Goal: Complete application form

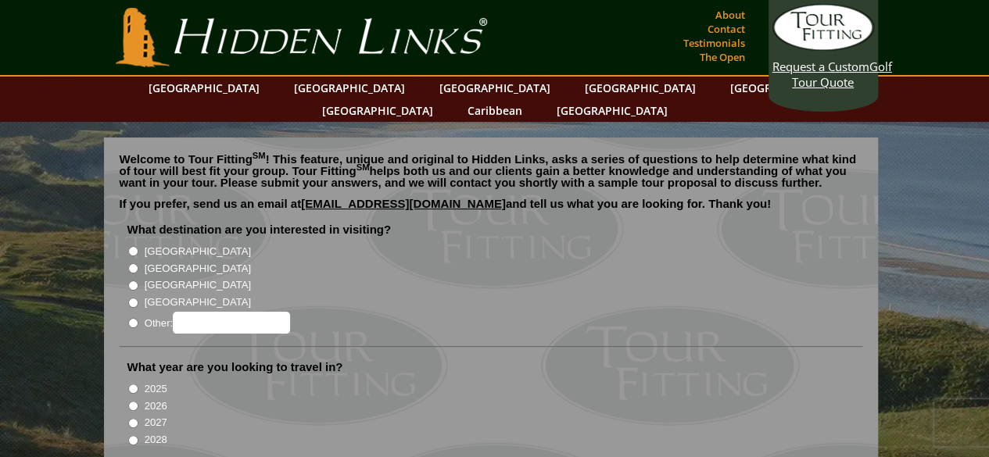
click at [131, 246] on input "[GEOGRAPHIC_DATA]" at bounding box center [133, 251] width 10 height 10
radio input "true"
click at [133, 401] on input "2026" at bounding box center [133, 406] width 10 height 10
radio input "true"
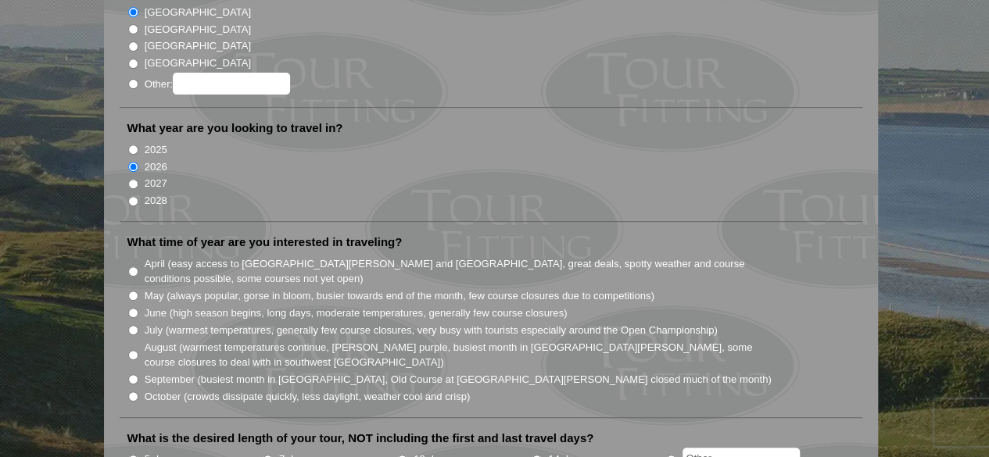
scroll to position [282, 0]
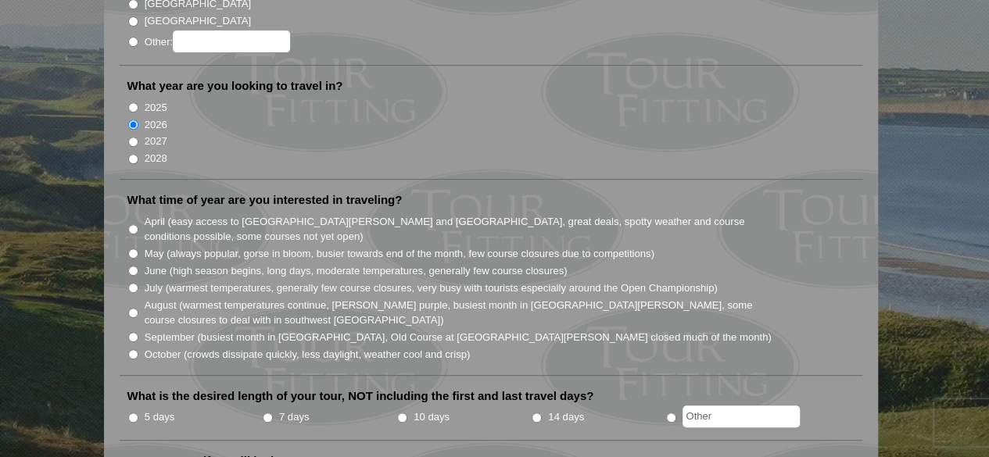
click at [133, 308] on input "August (warmest temperatures continue, [PERSON_NAME] purple, busiest month in […" at bounding box center [133, 313] width 10 height 10
radio input "true"
click at [265, 413] on input "7 days" at bounding box center [268, 418] width 10 height 10
radio input "true"
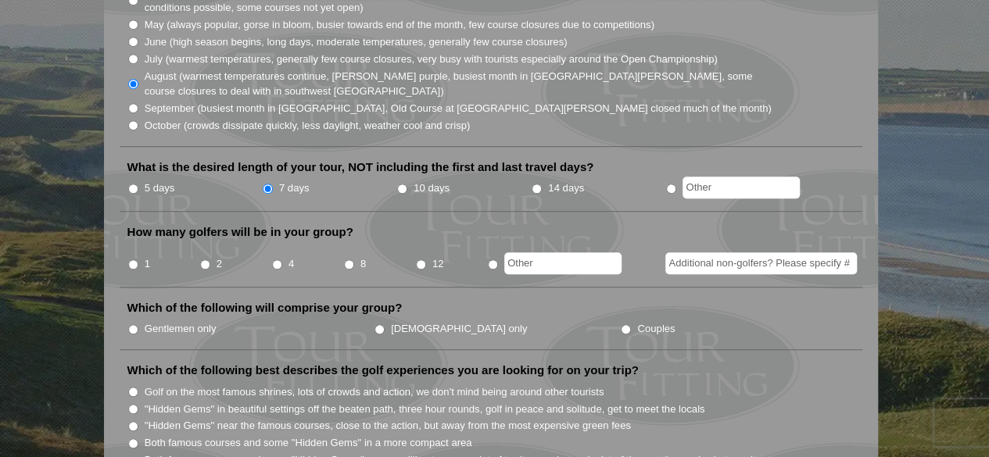
scroll to position [521, 0]
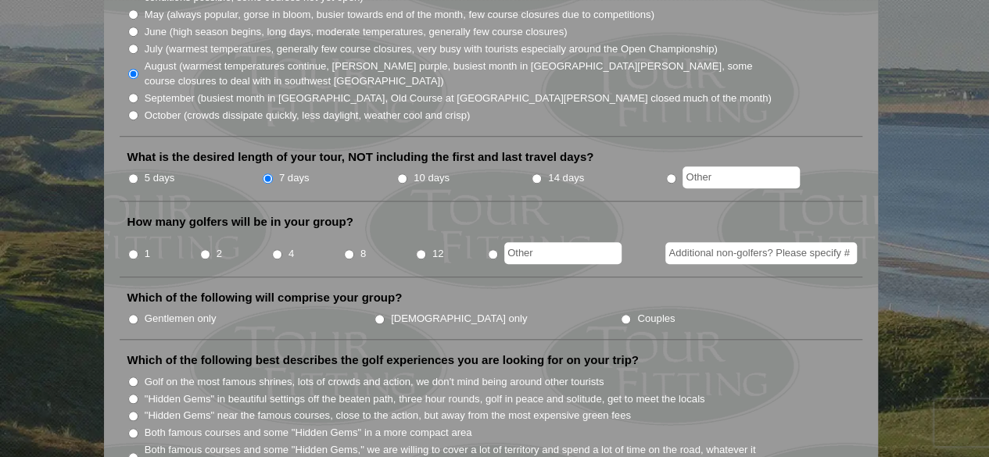
click at [274, 249] on input "4" at bounding box center [277, 254] width 10 height 10
radio input "true"
click at [135, 314] on input "Gentlemen only" at bounding box center [133, 319] width 10 height 10
radio input "true"
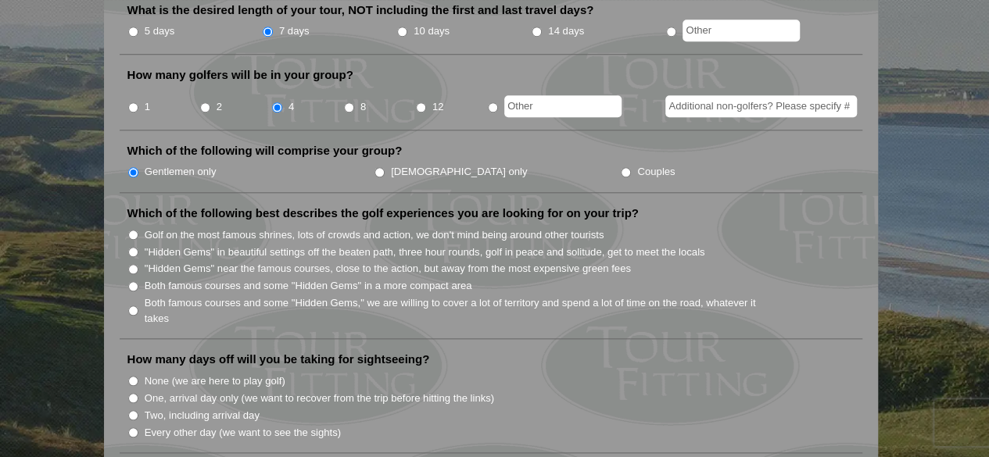
scroll to position [677, 0]
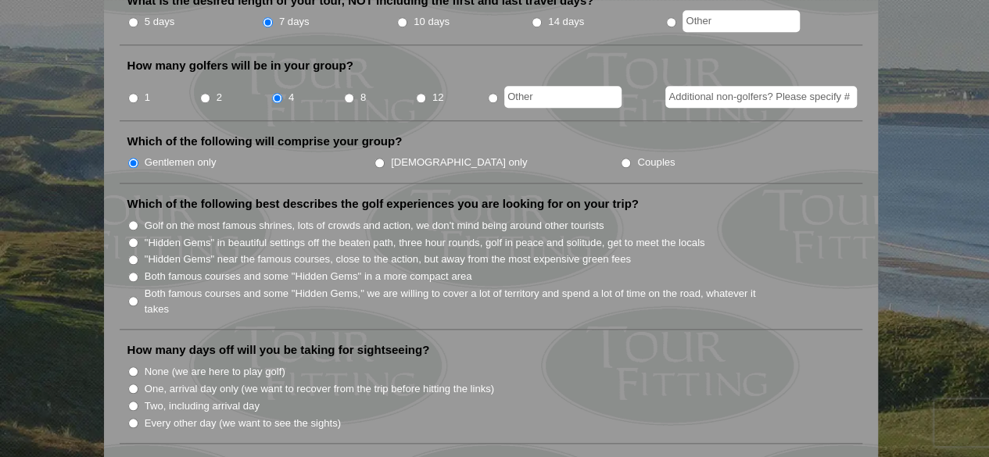
click at [135, 367] on input "None (we are here to play golf)" at bounding box center [133, 372] width 10 height 10
radio input "true"
click at [131, 272] on input "Both famous courses and some "Hidden Gems" in a more compact area" at bounding box center [133, 277] width 10 height 10
radio input "true"
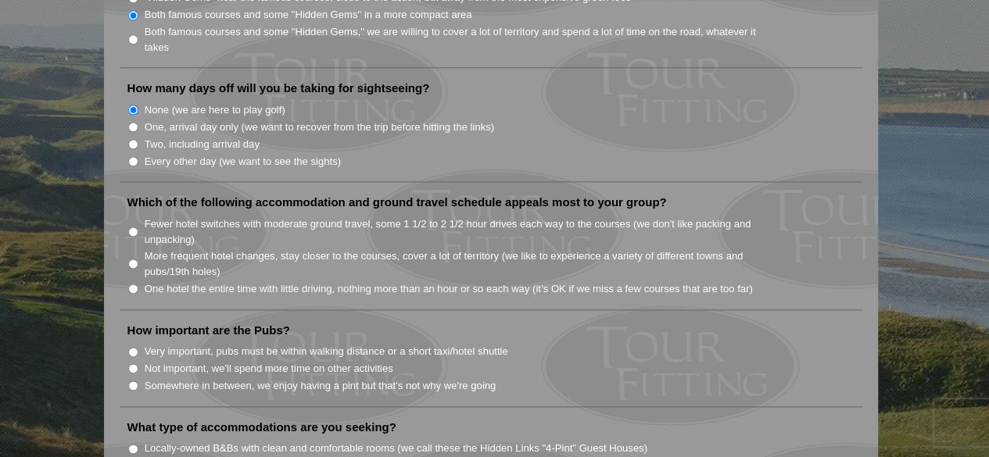
scroll to position [948, 0]
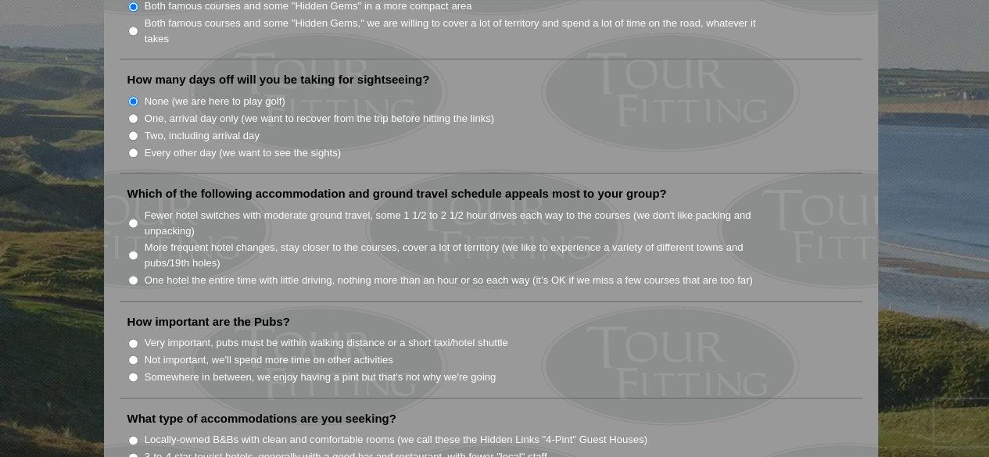
click at [135, 275] on input "One hotel the entire time with little driving, nothing more than an hour or so …" at bounding box center [133, 280] width 10 height 10
radio input "true"
click at [132, 372] on input "Somewhere in between, we enjoy having a pint but that's not why we're going" at bounding box center [133, 377] width 10 height 10
radio input "true"
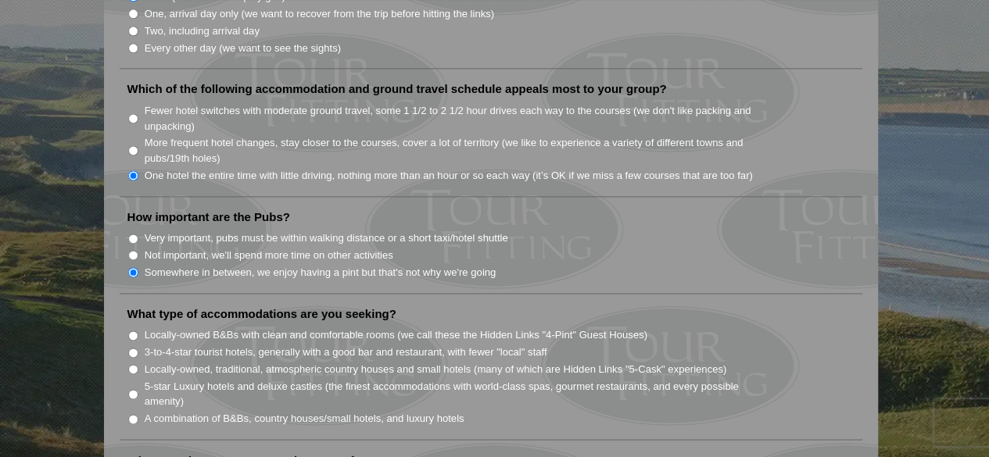
scroll to position [1125, 0]
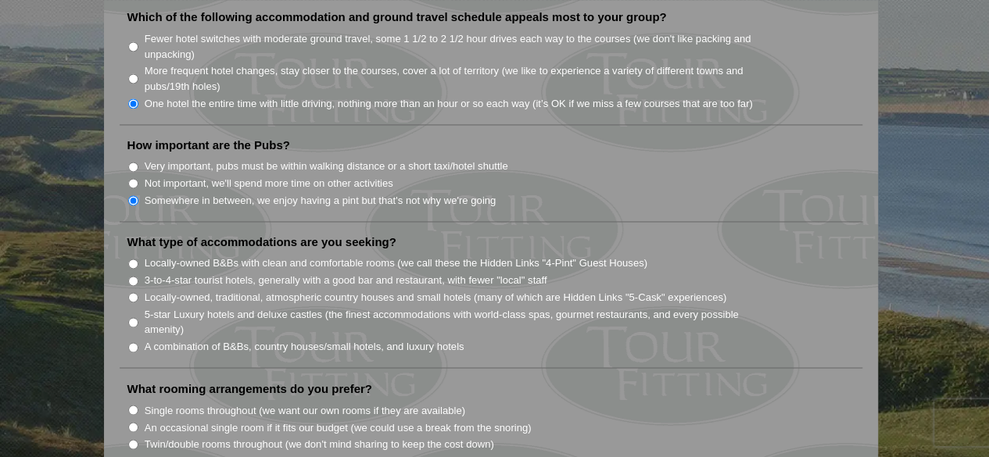
click at [135, 405] on input "Single rooms throughout (we want our own rooms if they are available)" at bounding box center [133, 410] width 10 height 10
radio input "true"
click at [135, 405] on input "Single rooms throughout (we want our own rooms if they are available)" at bounding box center [133, 410] width 10 height 10
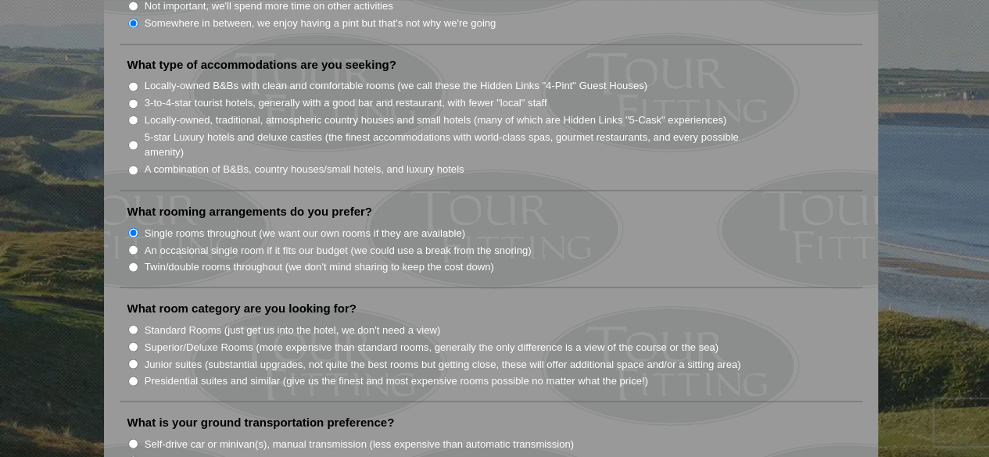
scroll to position [1375, 0]
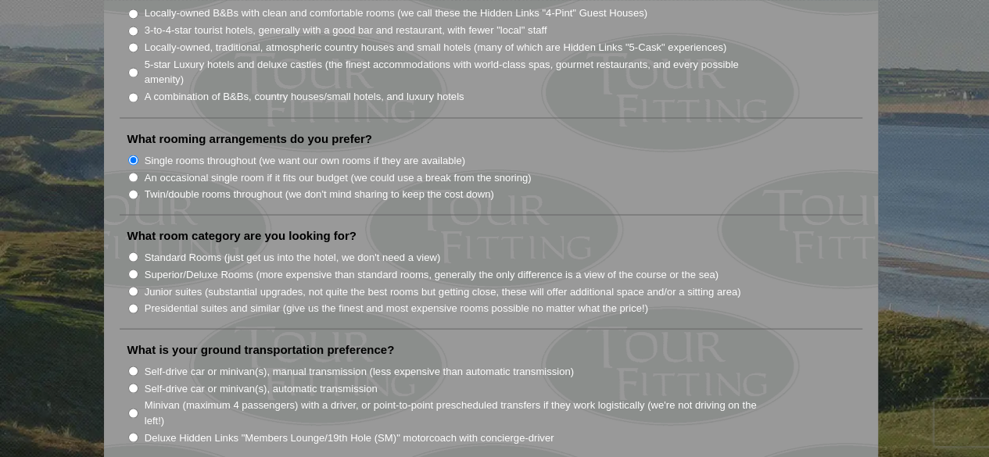
click at [132, 269] on input "Superior/Deluxe Rooms (more expensive than standard rooms, generally the only d…" at bounding box center [133, 274] width 10 height 10
radio input "true"
click at [131, 408] on input "Minivan (maximum 4 passengers) with a driver, or point-to-point prescheduled tr…" at bounding box center [133, 413] width 10 height 10
radio input "true"
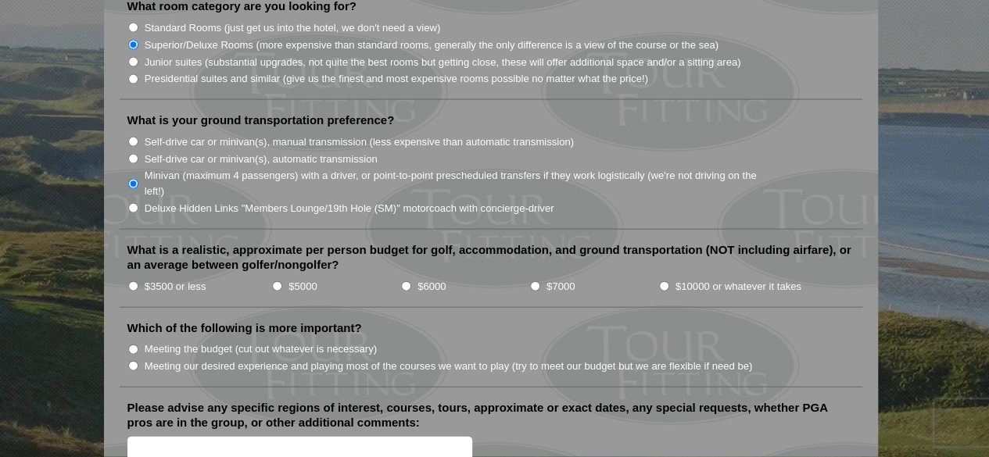
scroll to position [1615, 0]
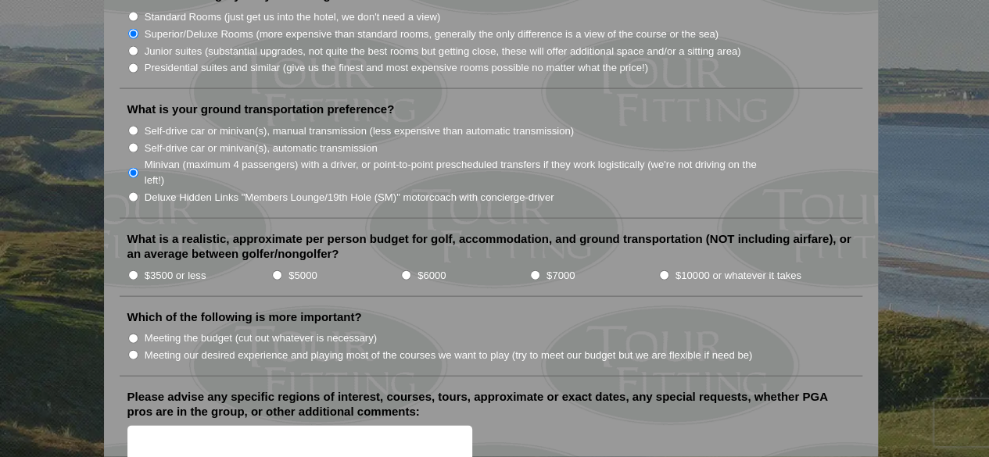
click at [134, 350] on input "Meeting our desired experience and playing most of the courses we want to play …" at bounding box center [133, 355] width 10 height 10
radio input "true"
click at [402, 271] on input "$6000" at bounding box center [406, 276] width 10 height 10
radio input "true"
click at [350, 426] on textarea "Please advise any specific regions of interest, courses, tours, approximate or …" at bounding box center [300, 449] width 346 height 46
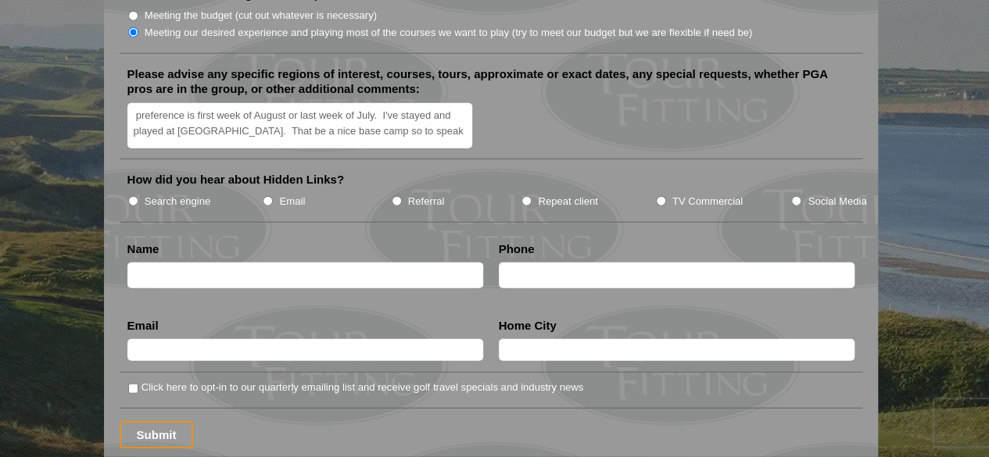
scroll to position [1949, 0]
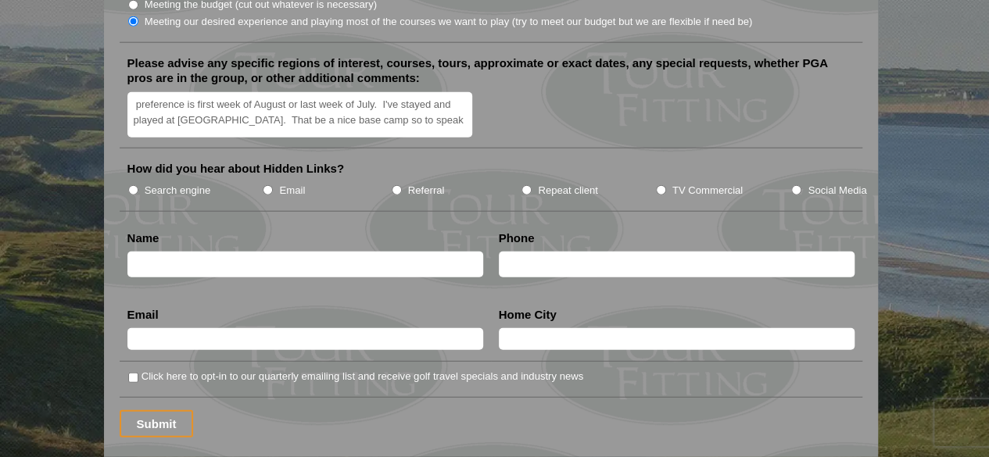
type textarea "preference is first week of August or last week of July. I've stayed and played…"
click at [399, 185] on input "Referral" at bounding box center [397, 190] width 10 height 10
radio input "true"
click at [361, 252] on input "text" at bounding box center [305, 265] width 356 height 26
type input "paul a farinacci"
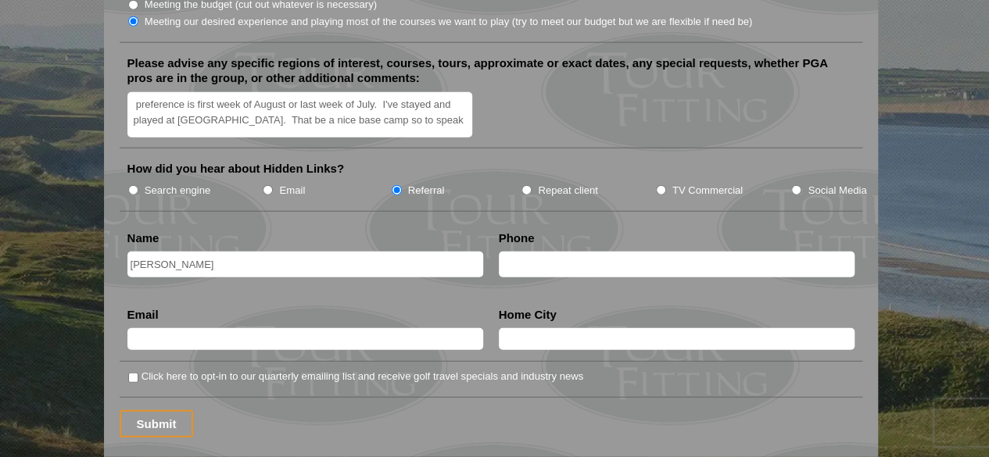
type input "8187206502"
type input "[EMAIL_ADDRESS][DOMAIN_NAME]"
type input "[GEOGRAPHIC_DATA]"
click at [158, 252] on input "paul a farinacci" at bounding box center [305, 265] width 356 height 26
type input "[PERSON_NAME]"
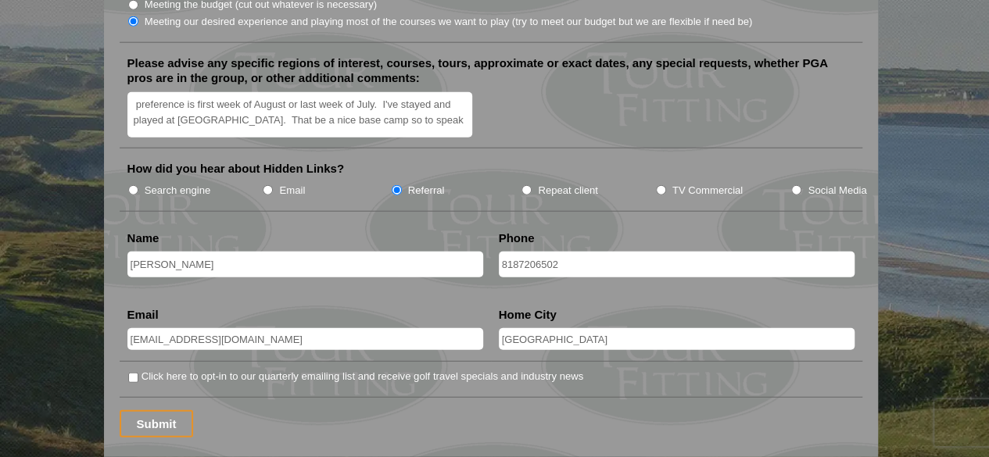
click at [197, 411] on div "Submit" at bounding box center [491, 424] width 743 height 27
click at [152, 411] on input "Submit" at bounding box center [157, 424] width 74 height 27
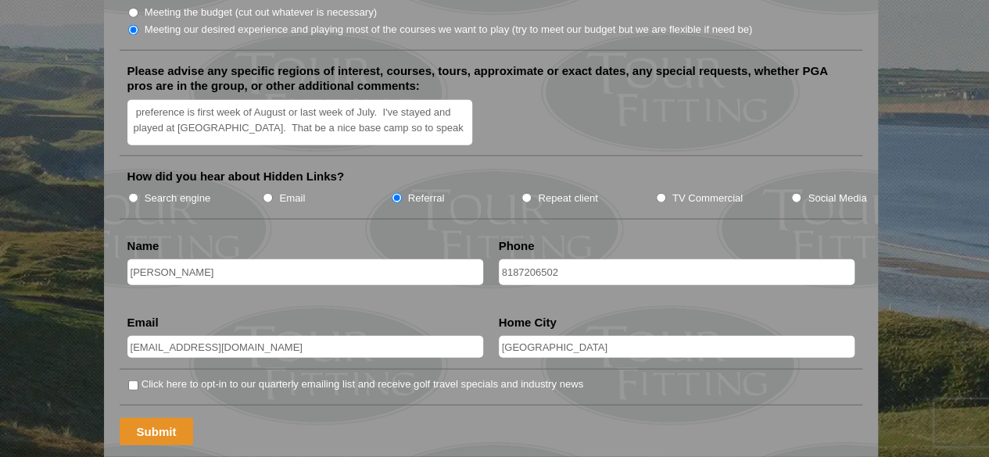
scroll to position [1138, 0]
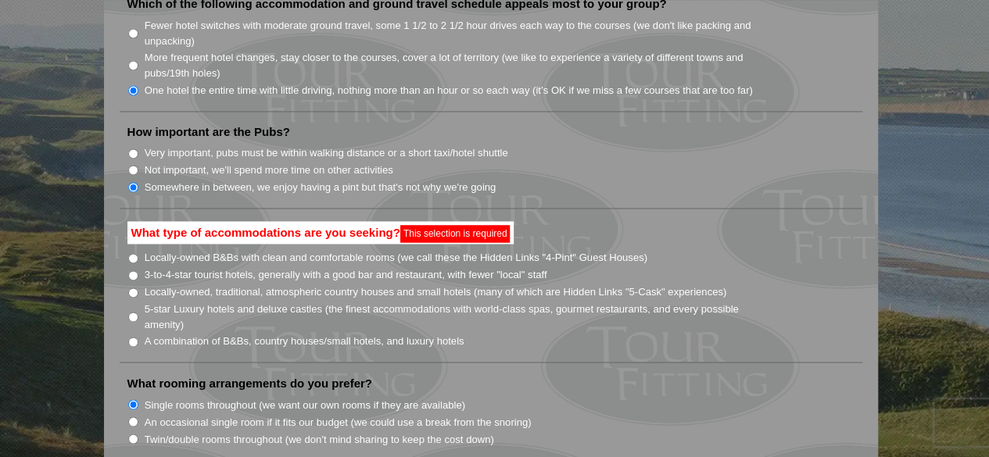
click at [134, 271] on input "3-to-4-star tourist hotels, generally with a good bar and restaurant, with fewe…" at bounding box center [133, 276] width 10 height 10
radio input "true"
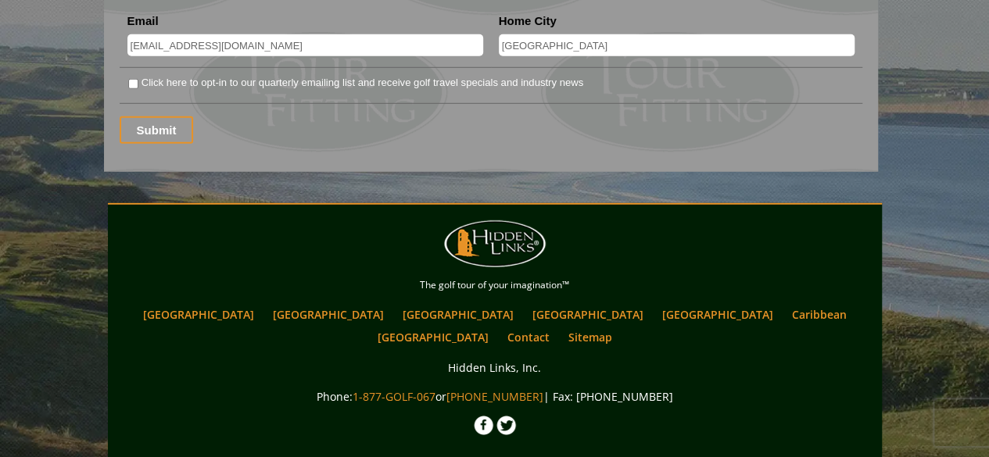
scroll to position [2290, 0]
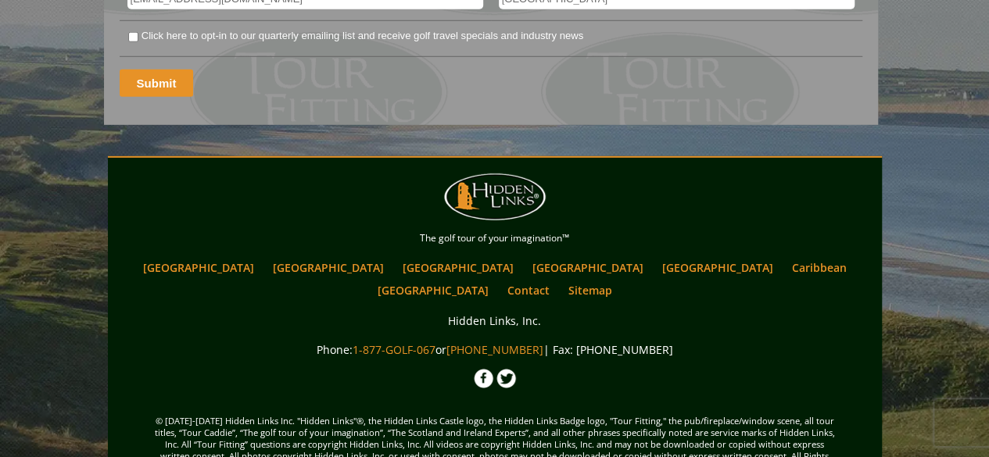
click at [166, 70] on input "Submit" at bounding box center [157, 83] width 74 height 27
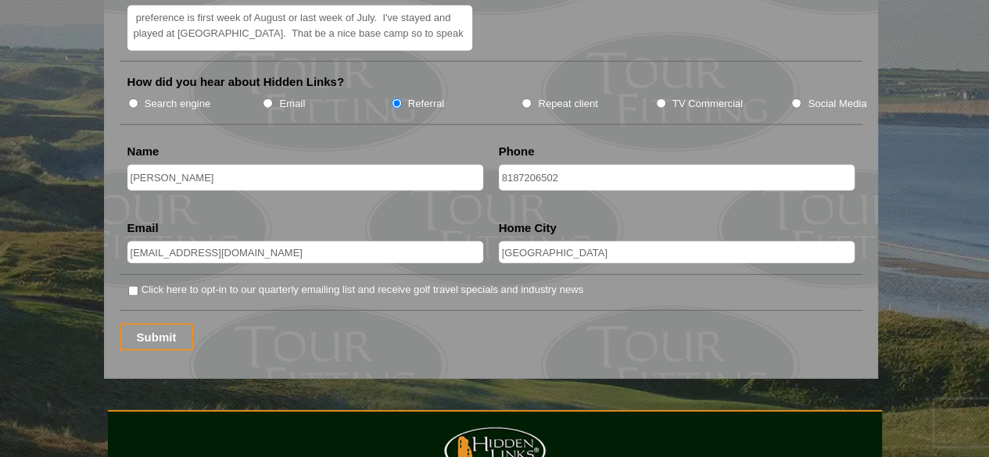
scroll to position [2136, 0]
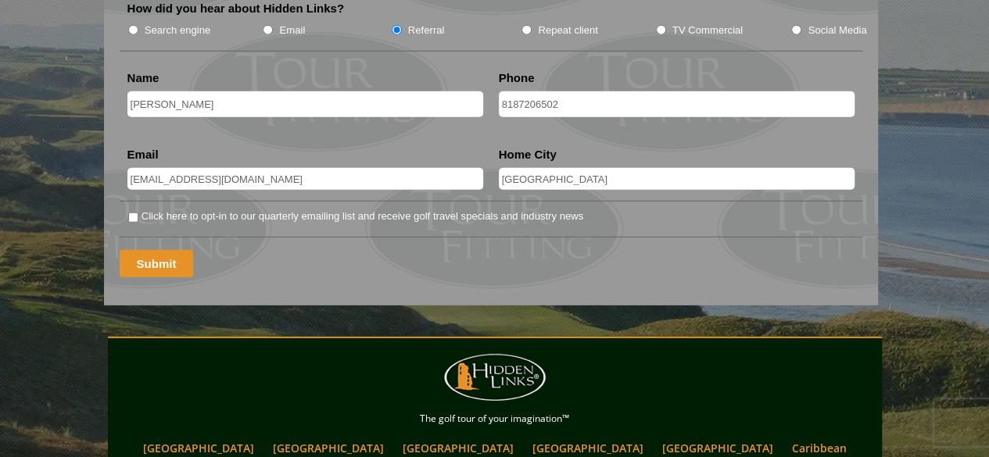
click at [151, 250] on input "Submit" at bounding box center [157, 263] width 74 height 27
